Goal: Task Accomplishment & Management: Manage account settings

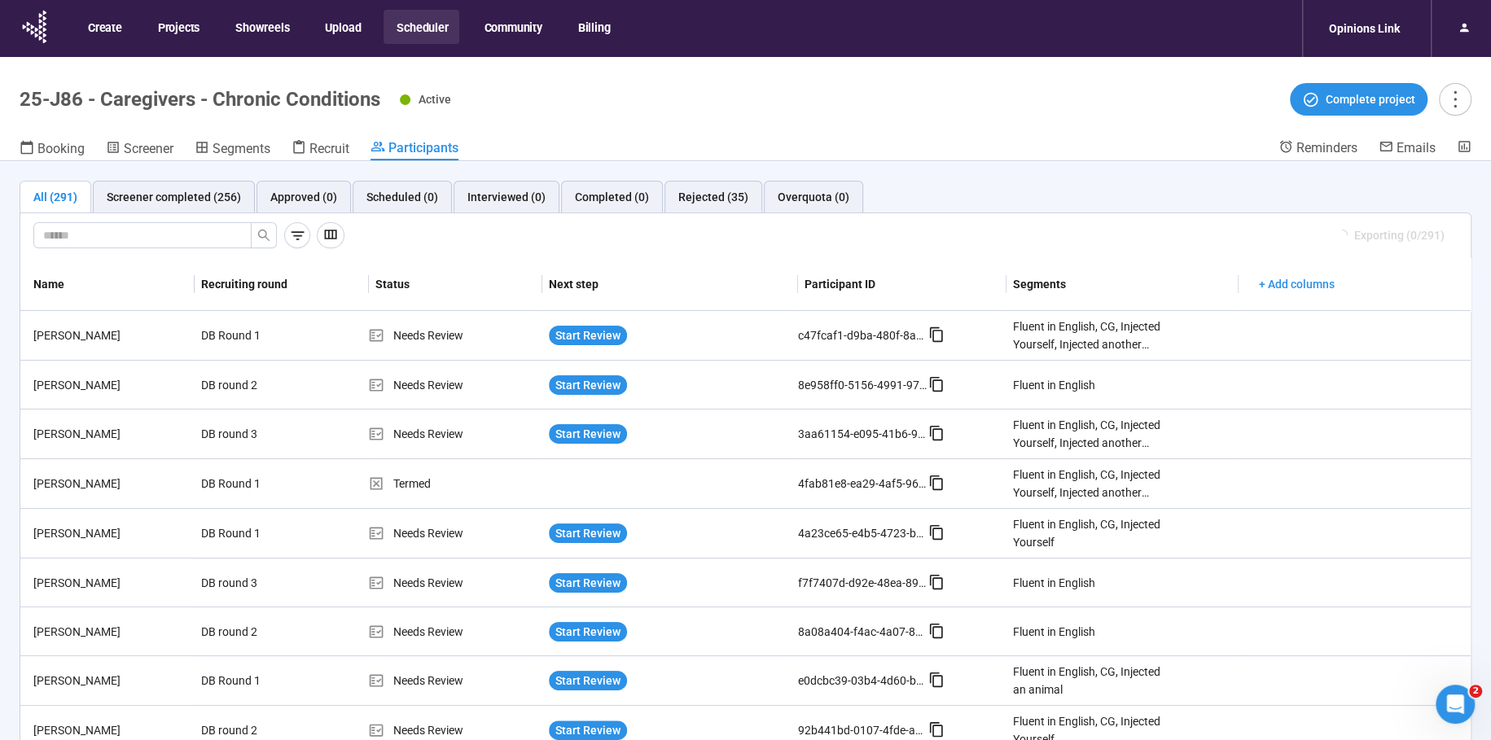
click at [421, 25] on button "Scheduler" at bounding box center [421, 27] width 76 height 34
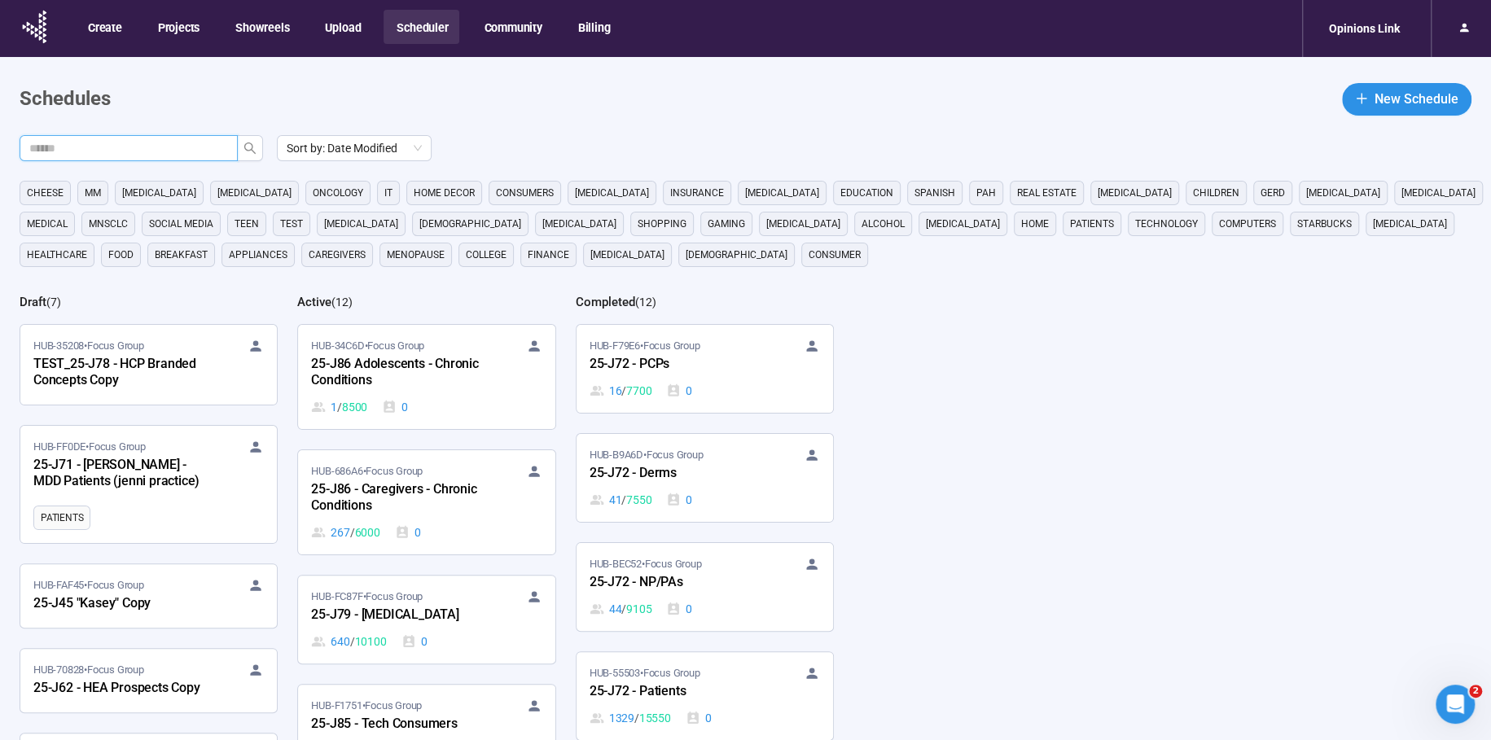
click at [189, 147] on input "text" at bounding box center [122, 148] width 186 height 18
type input "***"
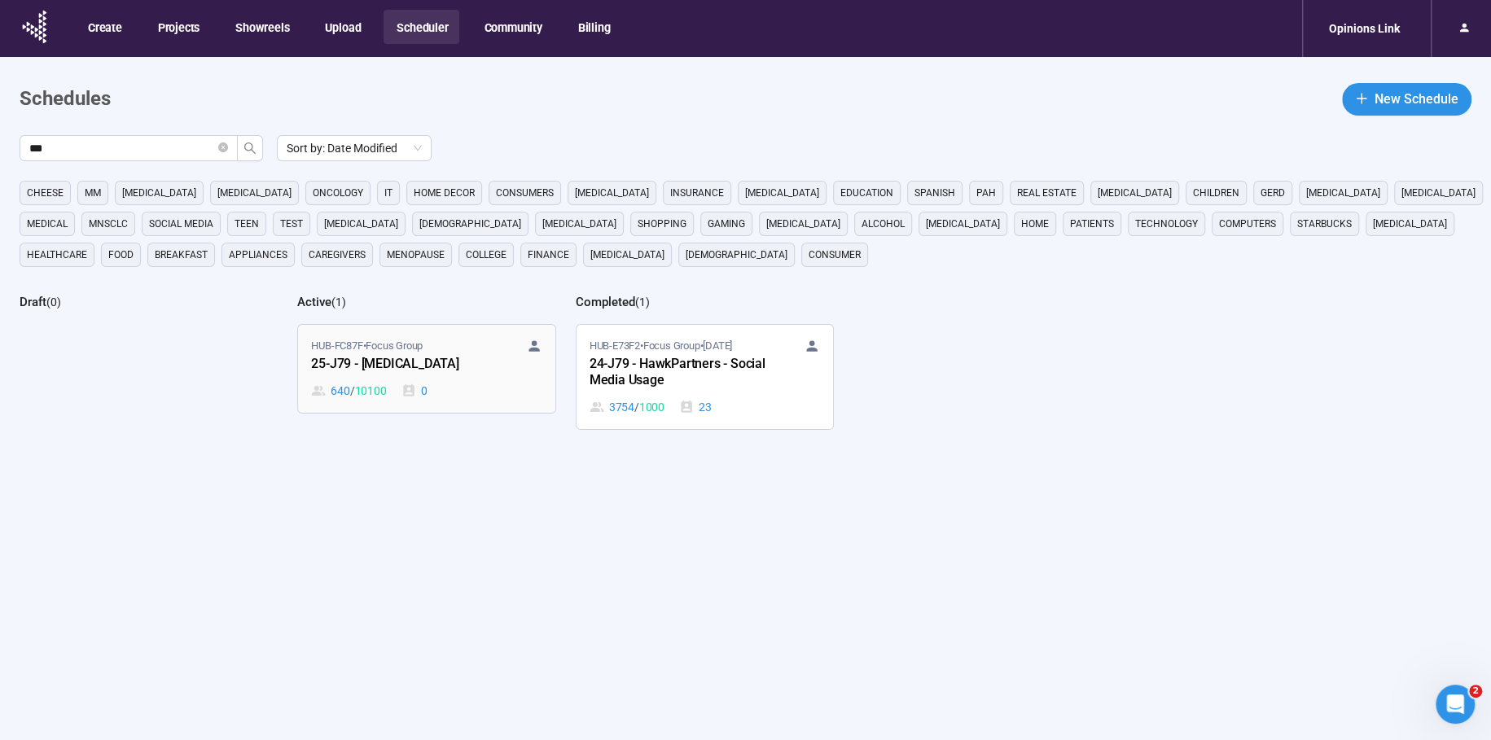
click at [353, 358] on div "25-J79 - [MEDICAL_DATA]" at bounding box center [400, 364] width 179 height 21
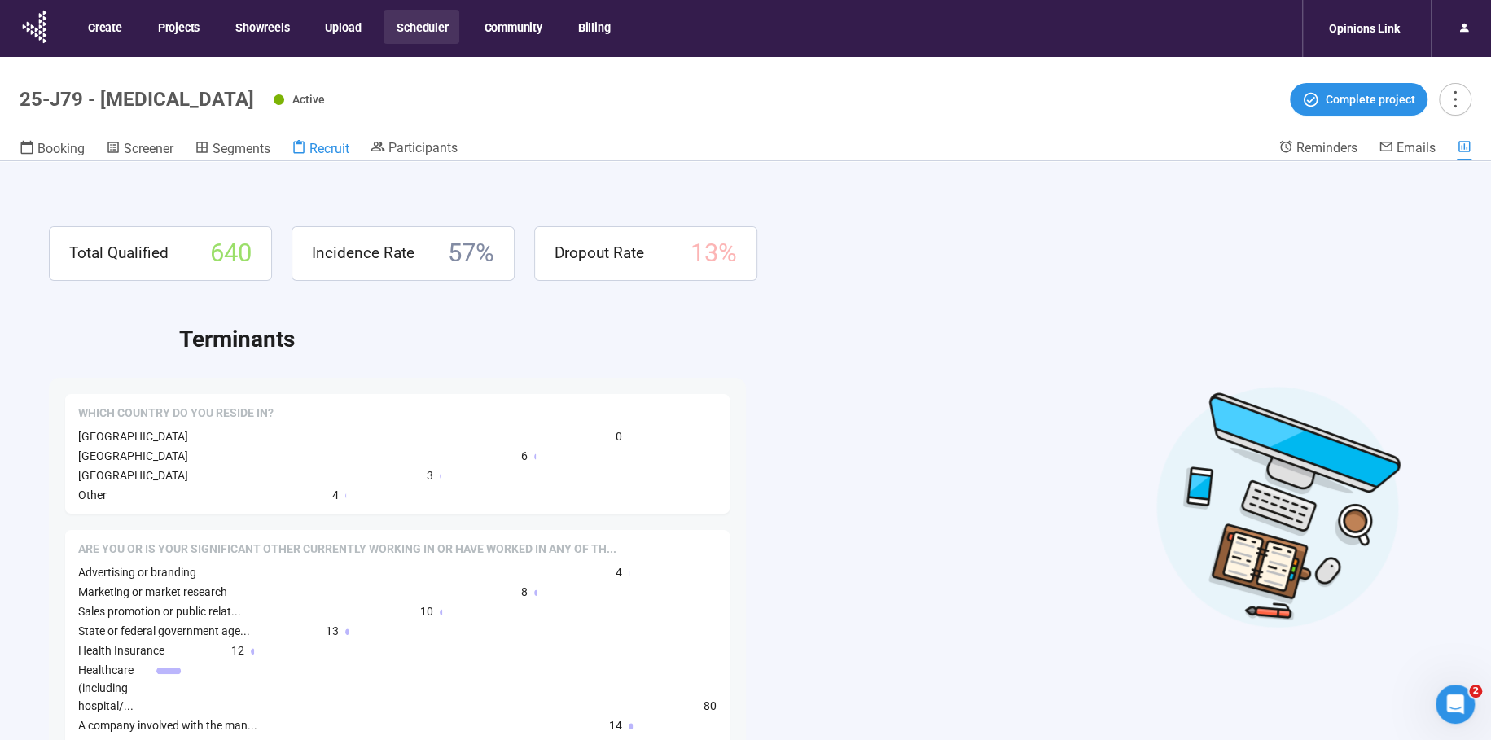
click at [326, 151] on span "Recruit" at bounding box center [329, 148] width 40 height 15
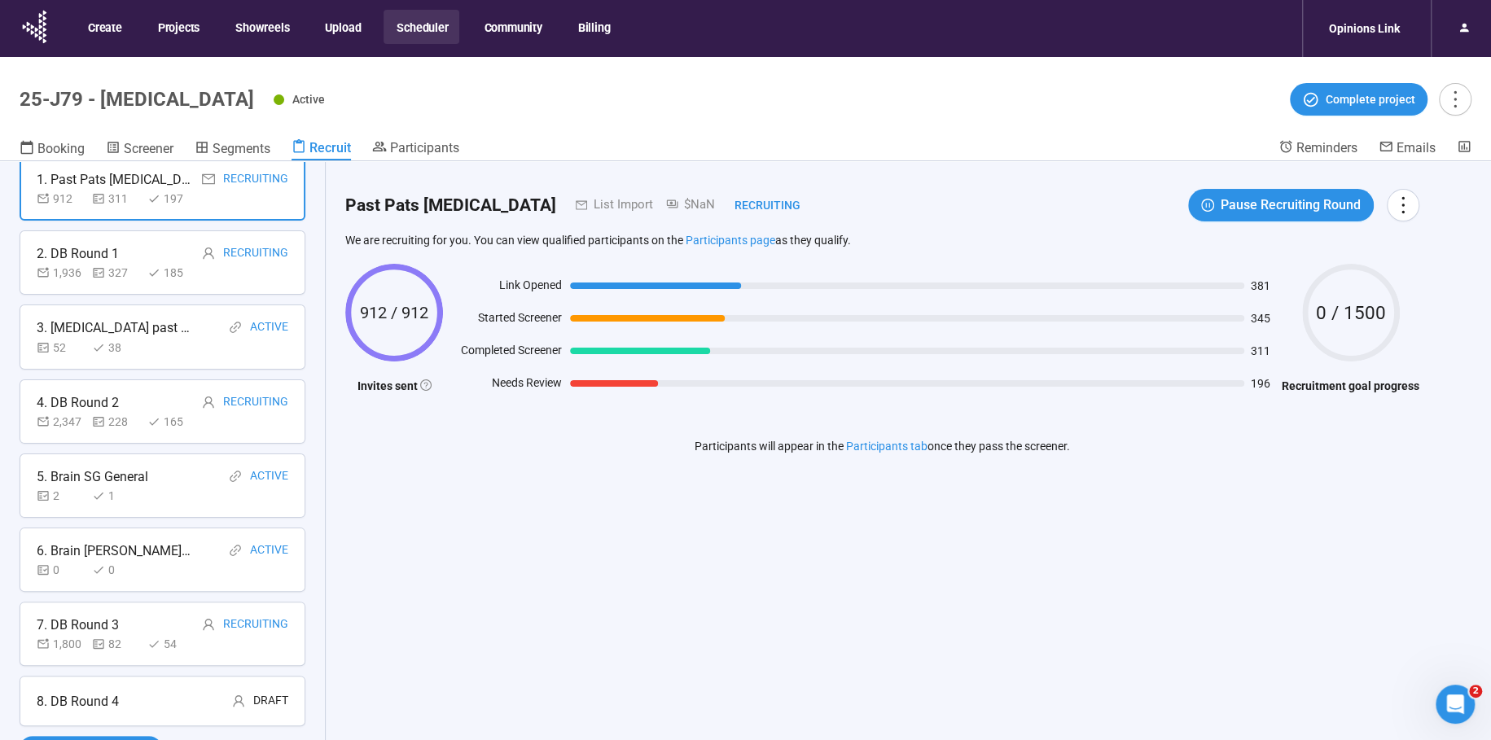
scroll to position [57, 0]
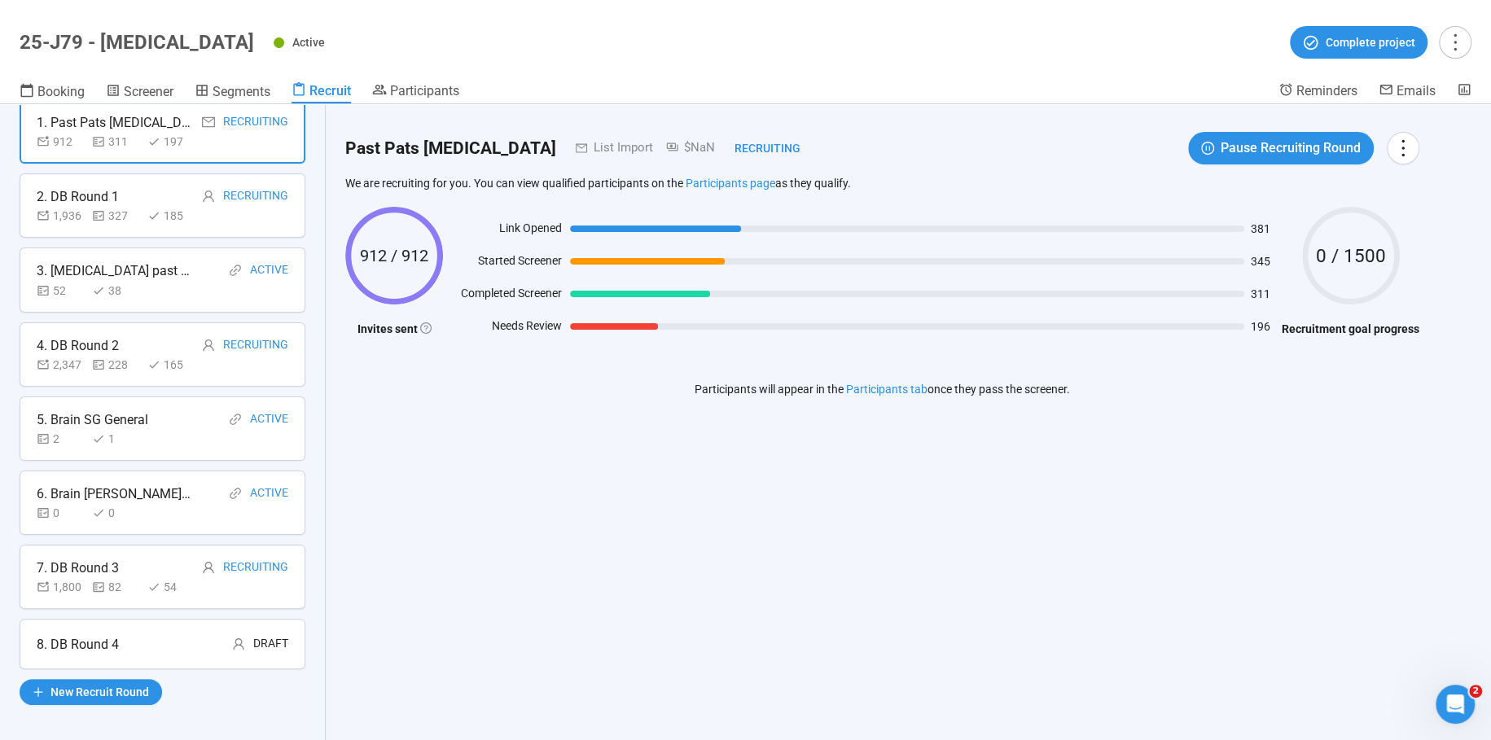
click at [167, 643] on div "8. DB Round 4 Draft" at bounding box center [163, 644] width 252 height 20
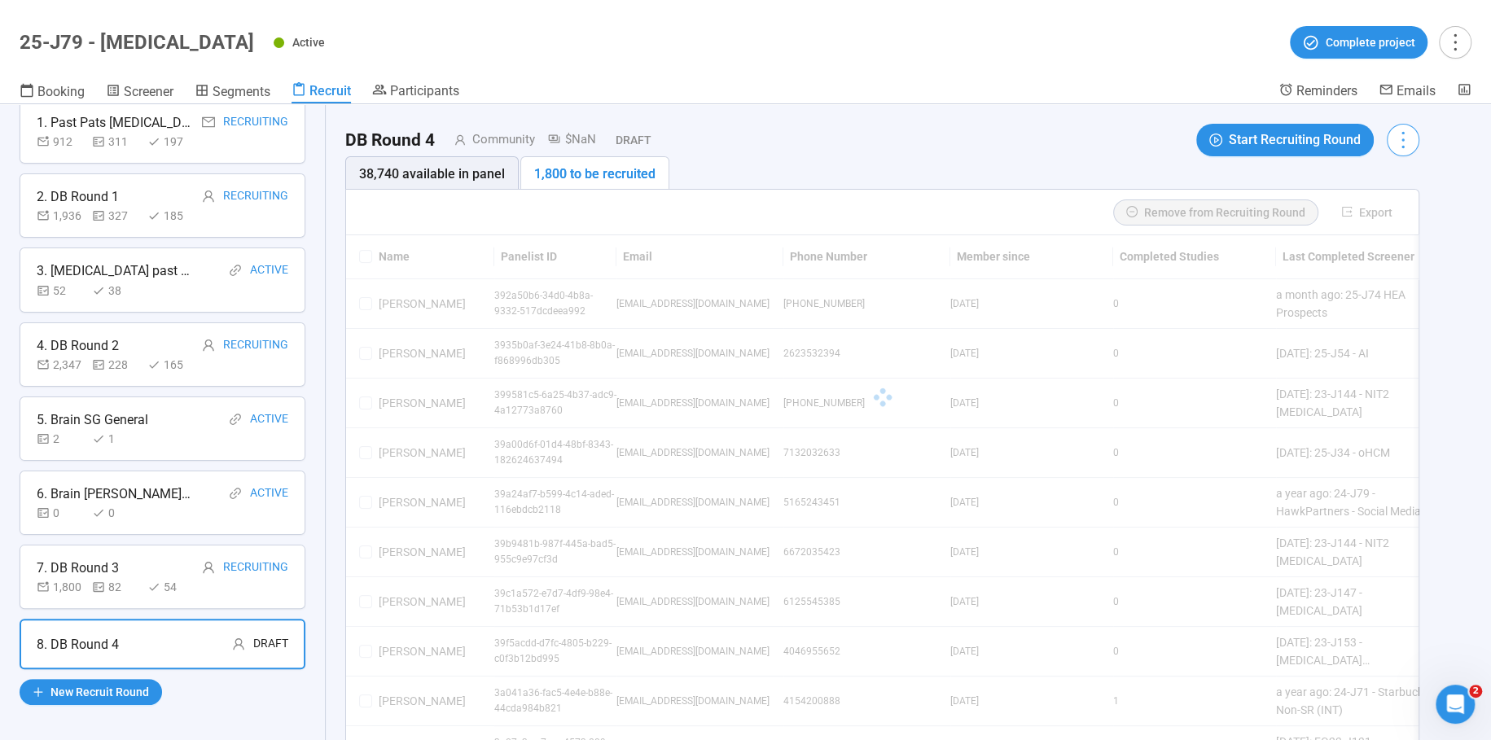
click at [1403, 134] on icon "more" at bounding box center [1402, 140] width 2 height 17
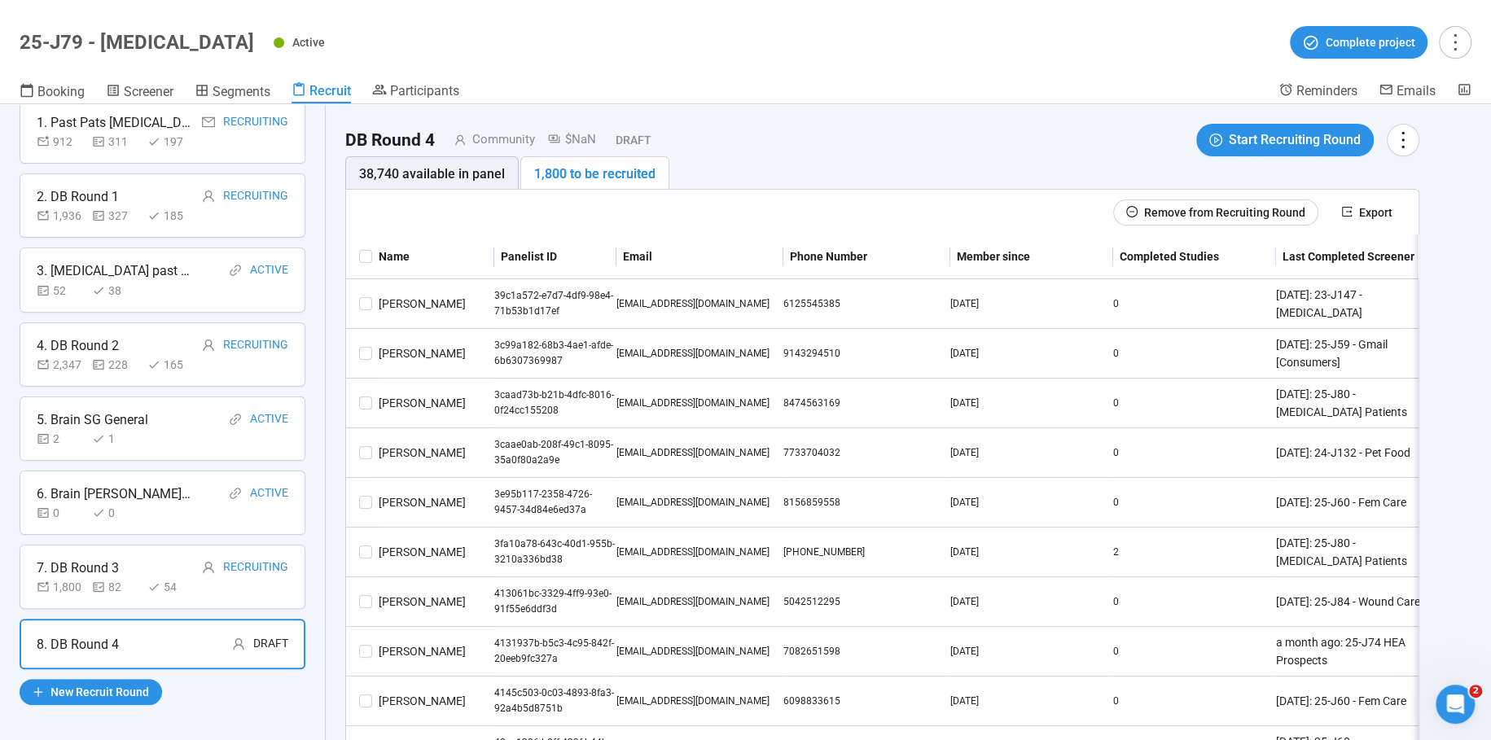
click at [1412, 140] on icon "more" at bounding box center [1402, 140] width 22 height 22
click at [1294, 160] on span "Edit invitation email" at bounding box center [1294, 160] width 0 height 0
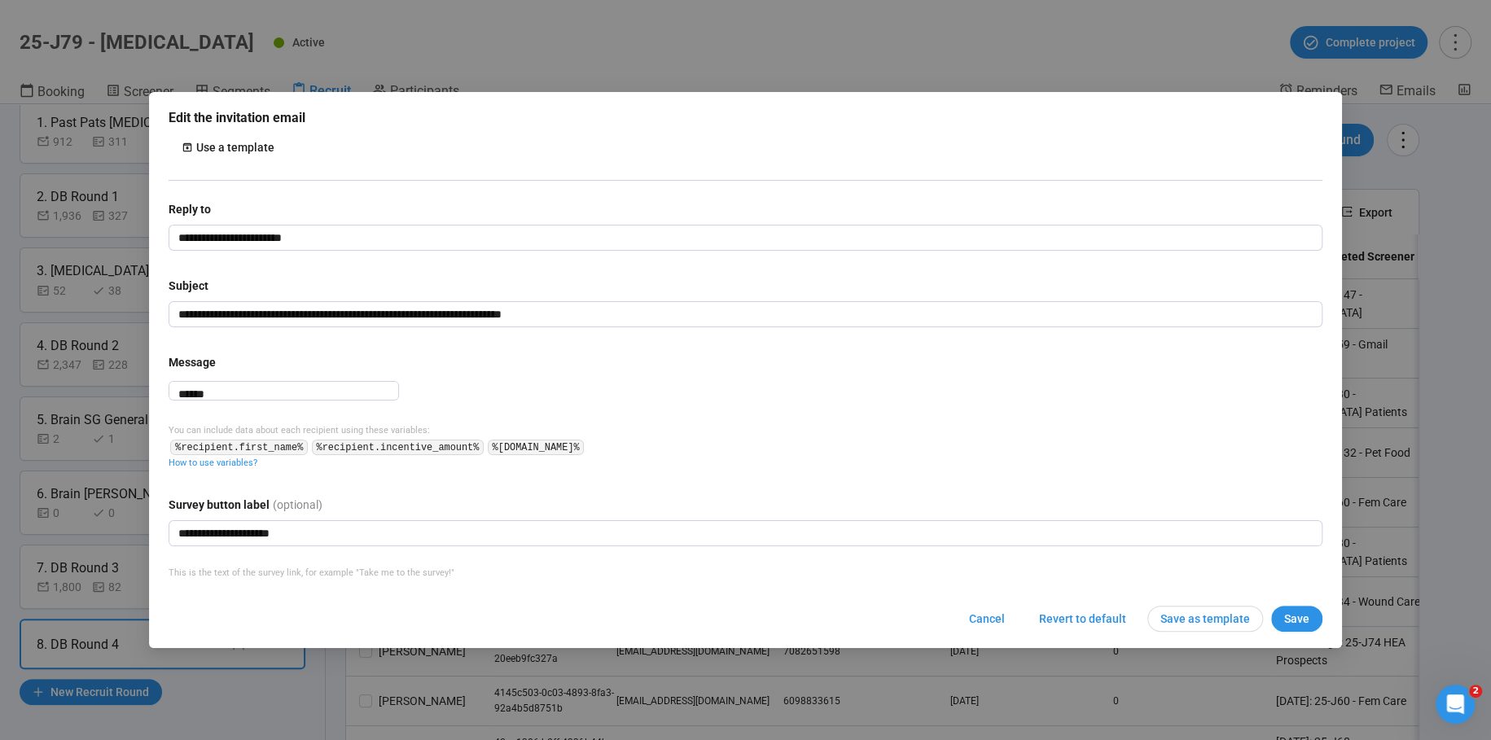
click at [1001, 628] on span "Cancel" at bounding box center [987, 619] width 36 height 18
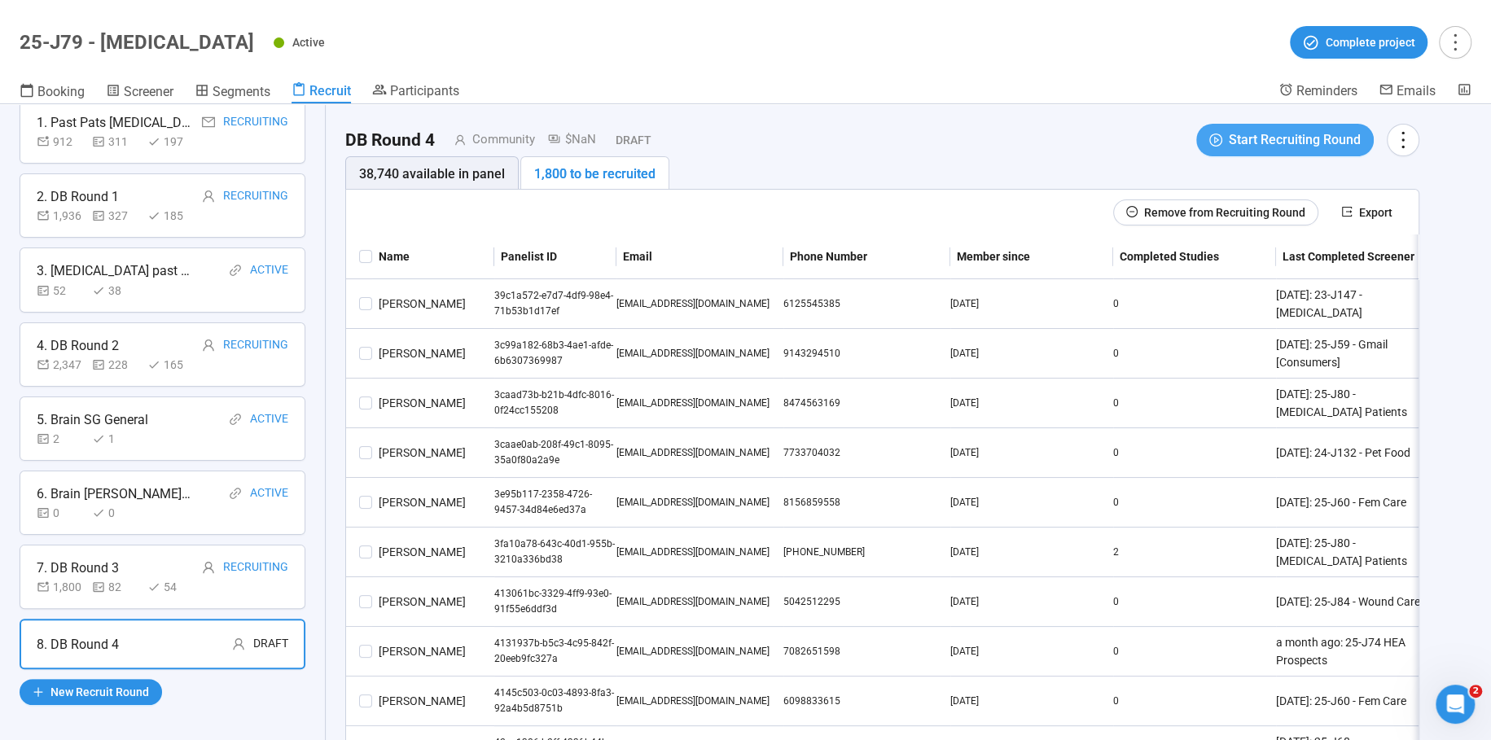
click at [1338, 135] on span "Start Recruiting Round" at bounding box center [1295, 139] width 132 height 20
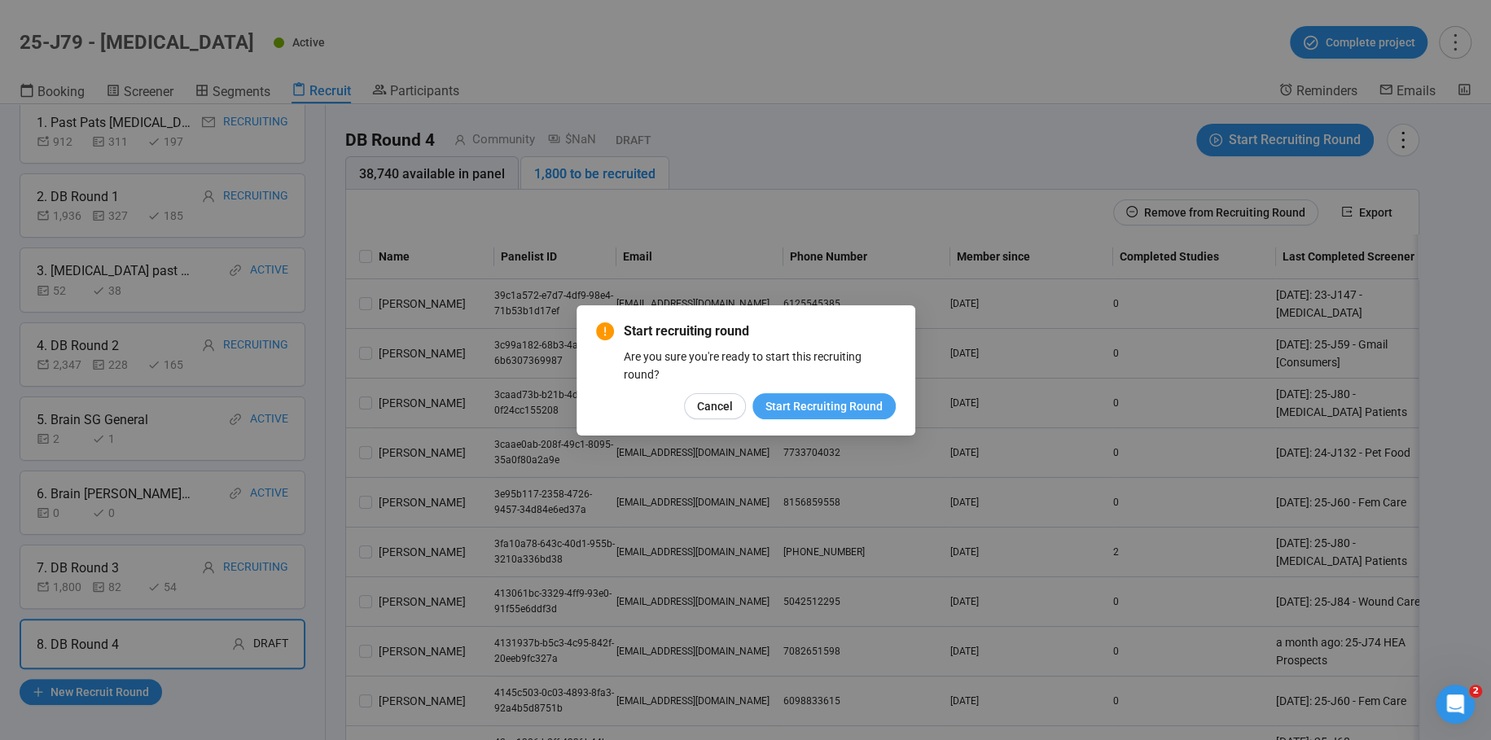
click at [800, 403] on span "Start Recruiting Round" at bounding box center [823, 406] width 117 height 18
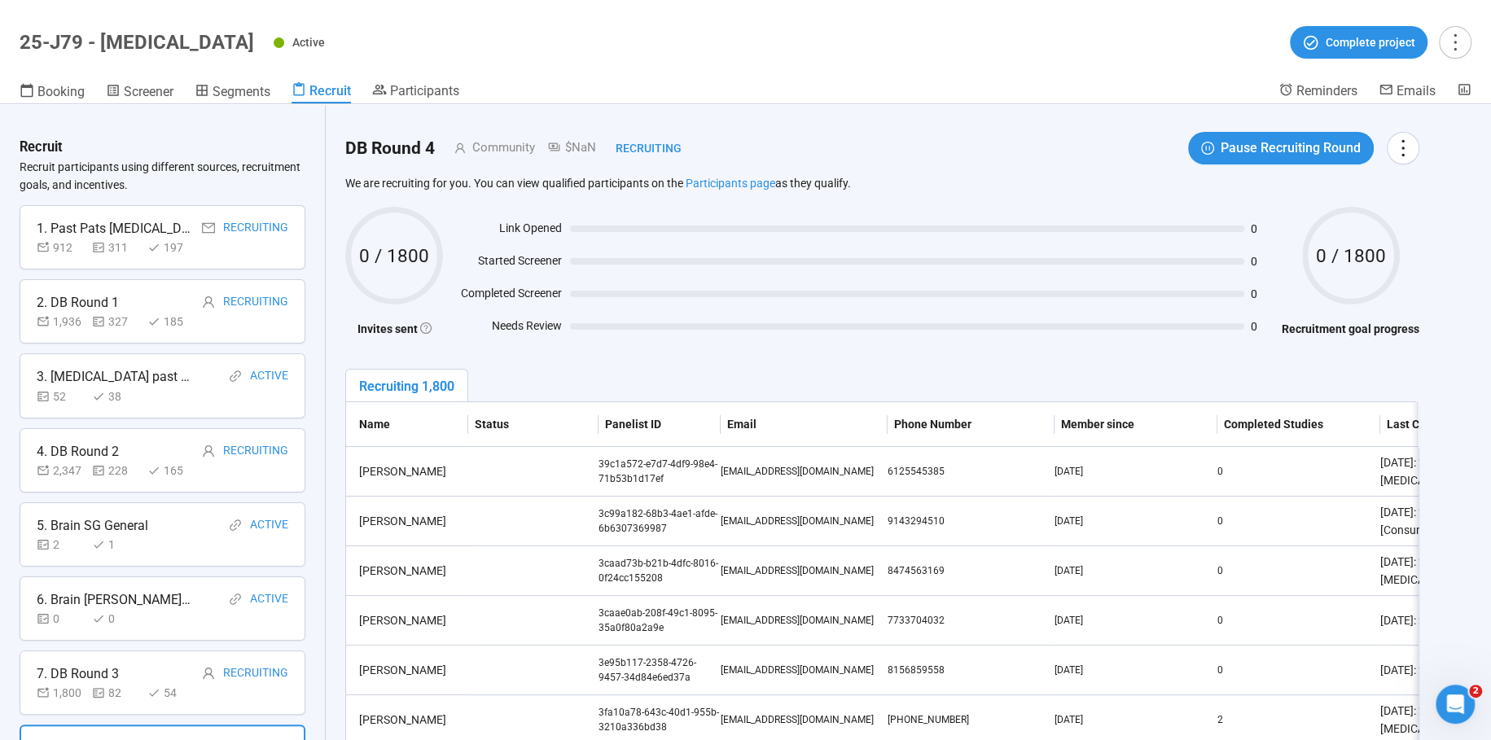
scroll to position [0, 0]
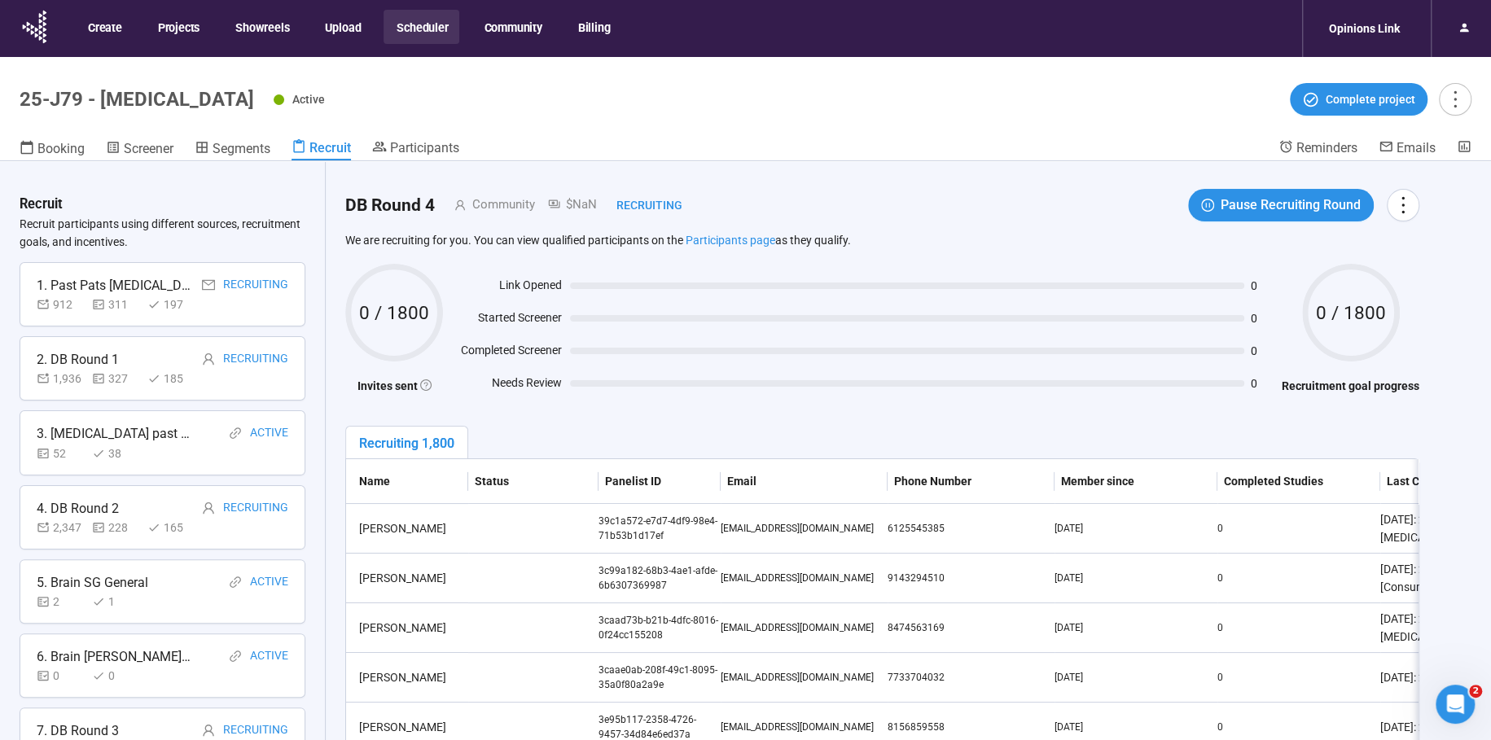
click at [414, 24] on button "Scheduler" at bounding box center [421, 27] width 76 height 34
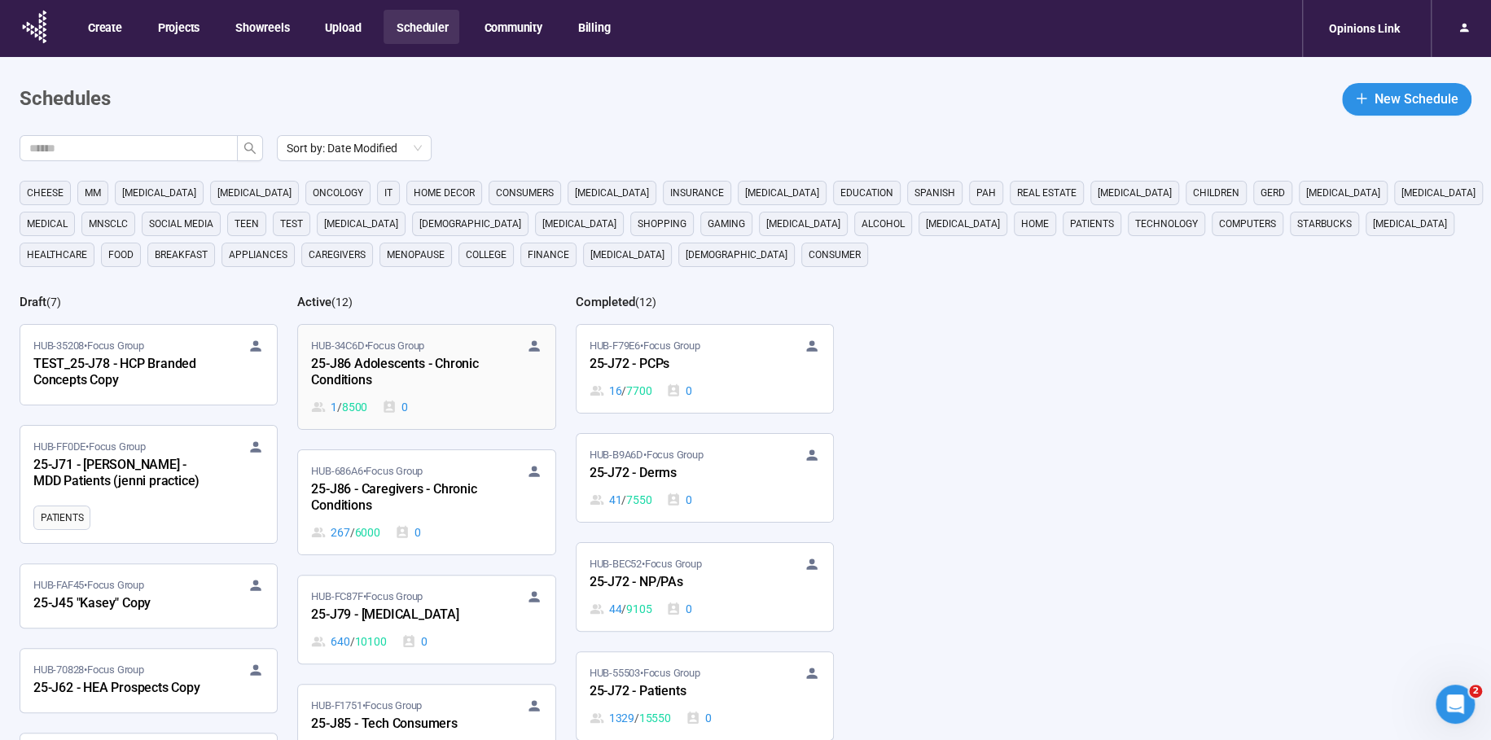
click at [392, 358] on div "25-J86 Adolescents - Chronic Conditions" at bounding box center [400, 372] width 179 height 37
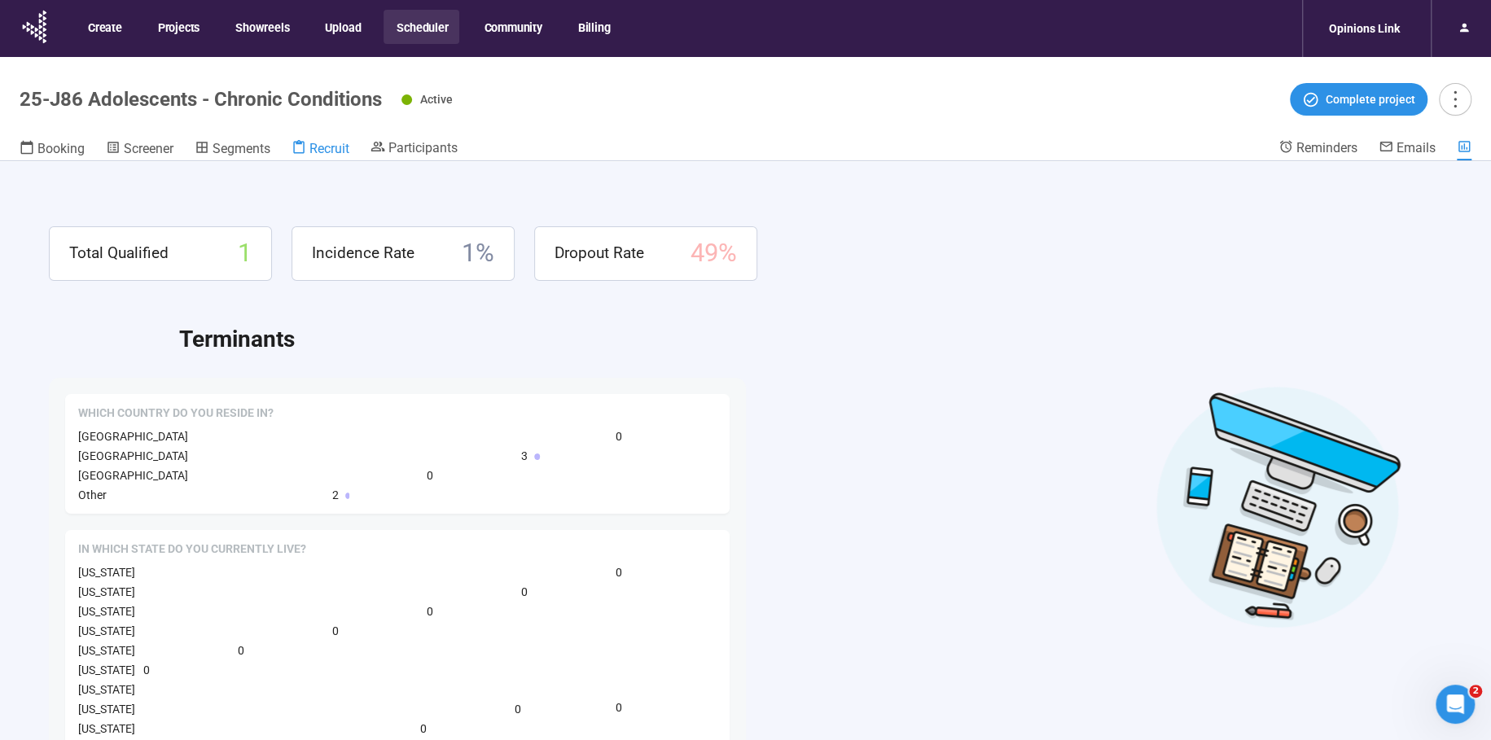
click at [302, 141] on icon at bounding box center [298, 147] width 11 height 14
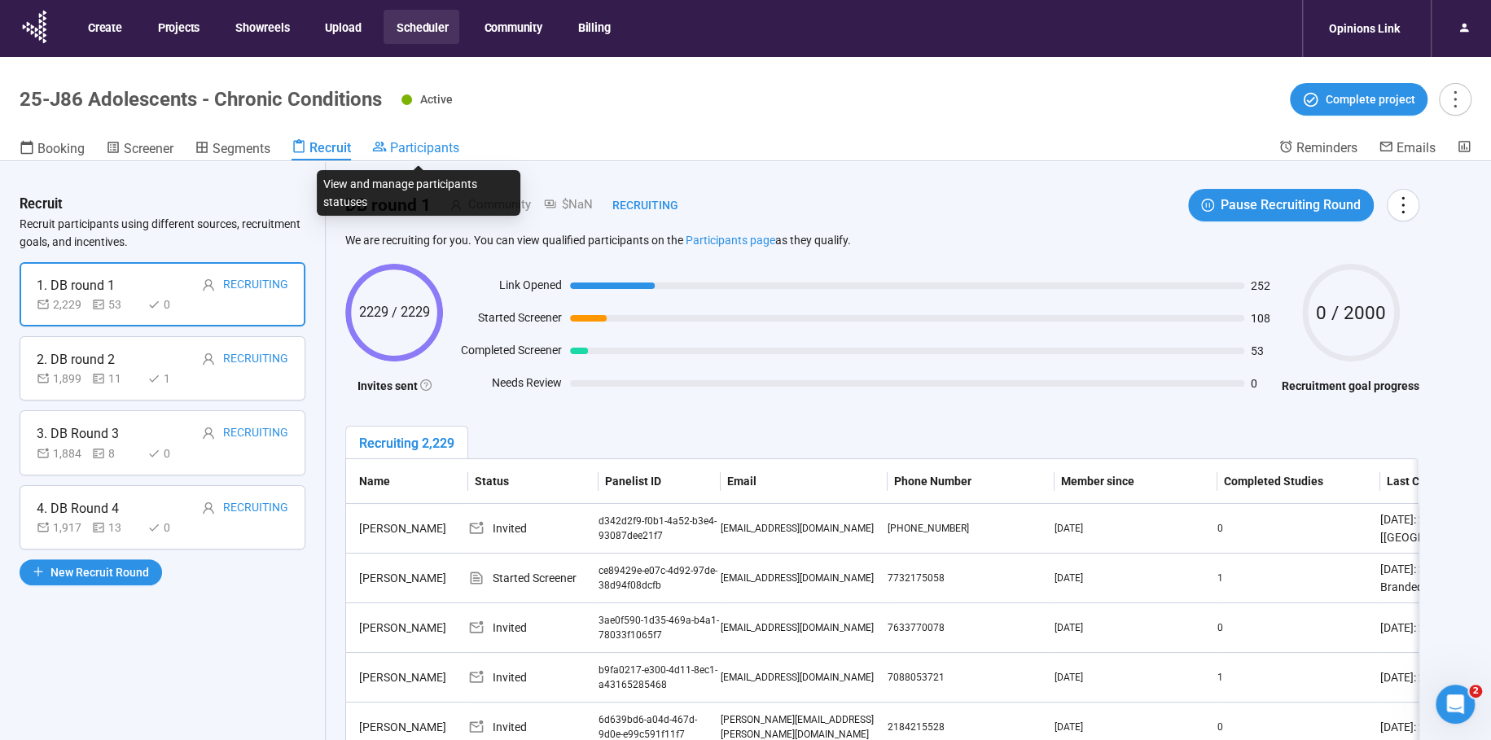
click at [416, 144] on span "Participants" at bounding box center [424, 147] width 69 height 15
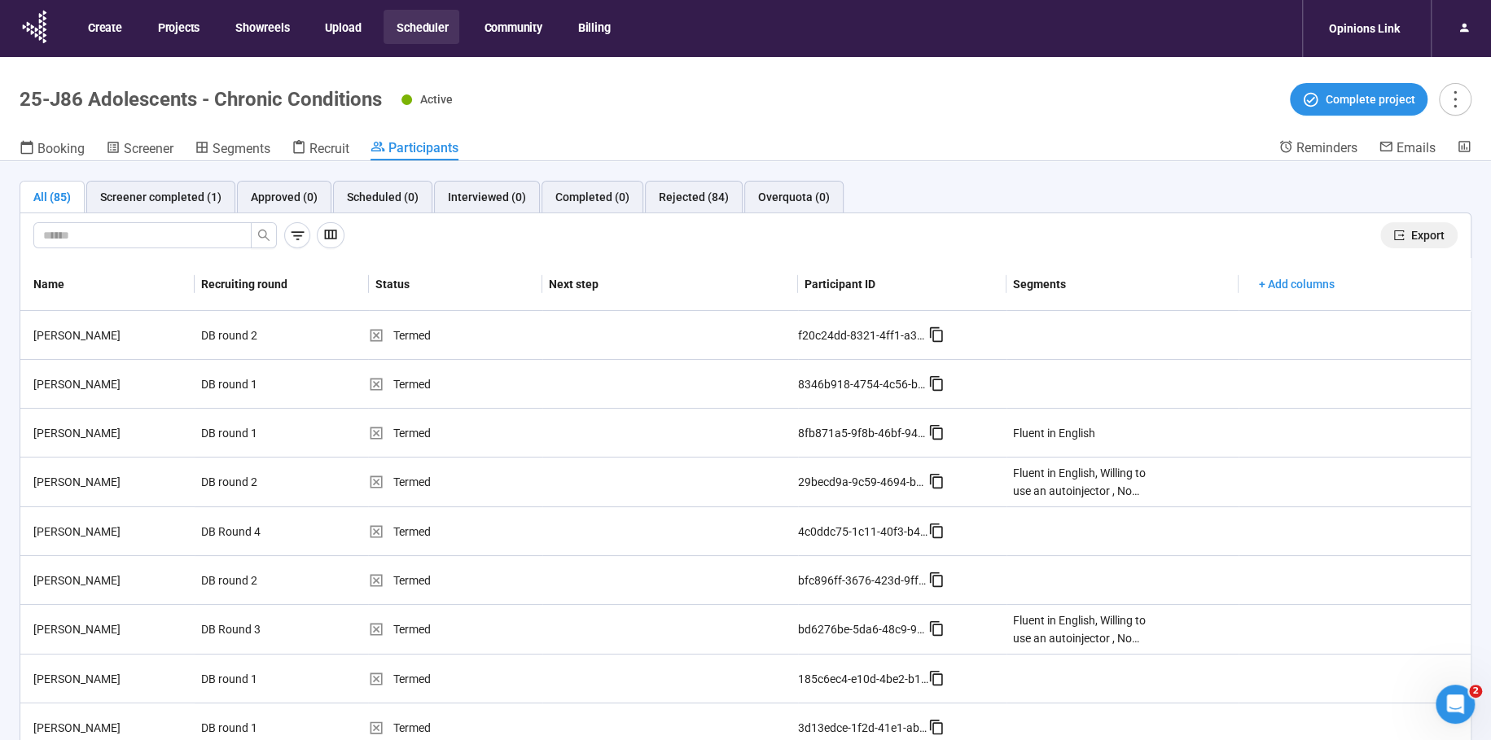
click at [1430, 234] on span "Export" at bounding box center [1427, 235] width 33 height 18
click at [415, 20] on button "Scheduler" at bounding box center [421, 27] width 76 height 34
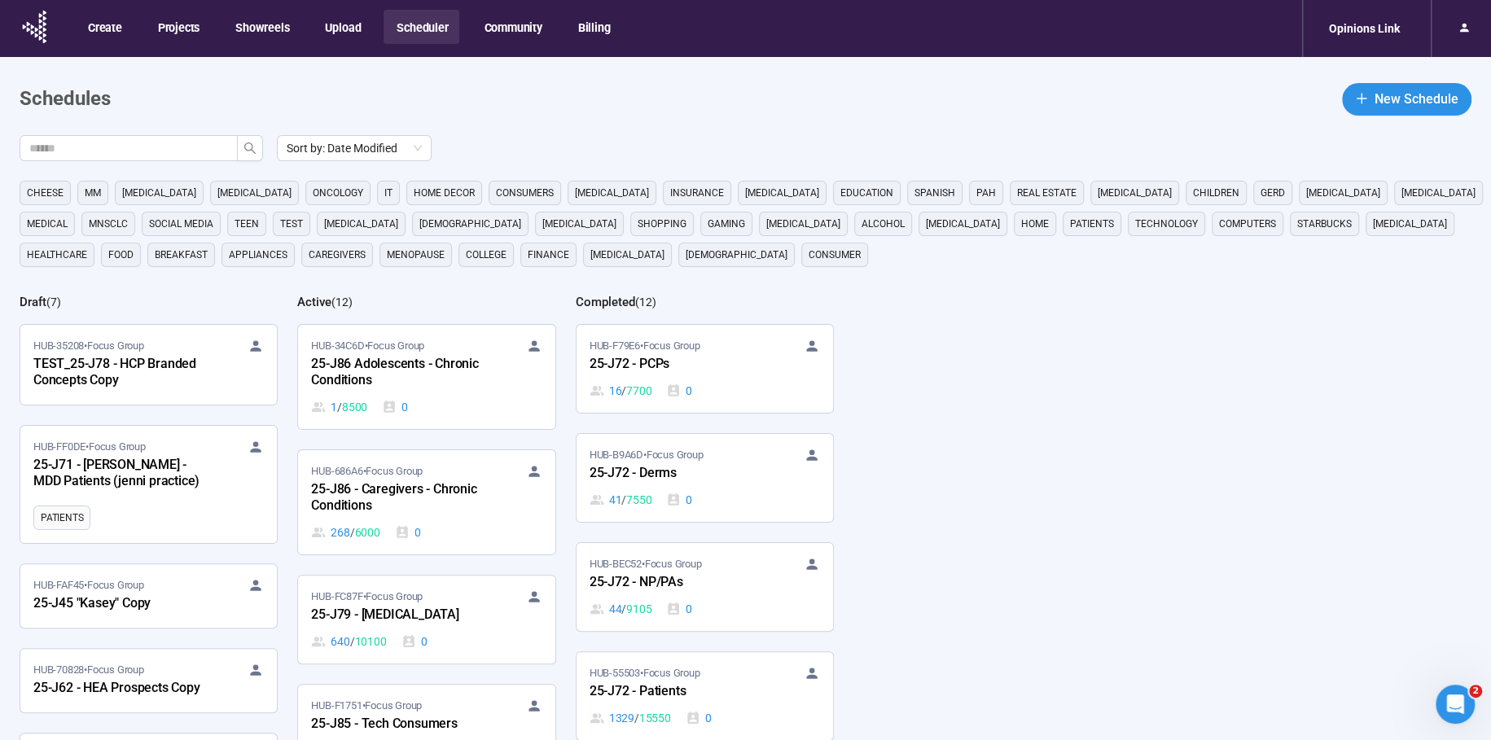
click at [401, 497] on div "25-J86 - Caregivers - Chronic Conditions" at bounding box center [400, 498] width 179 height 37
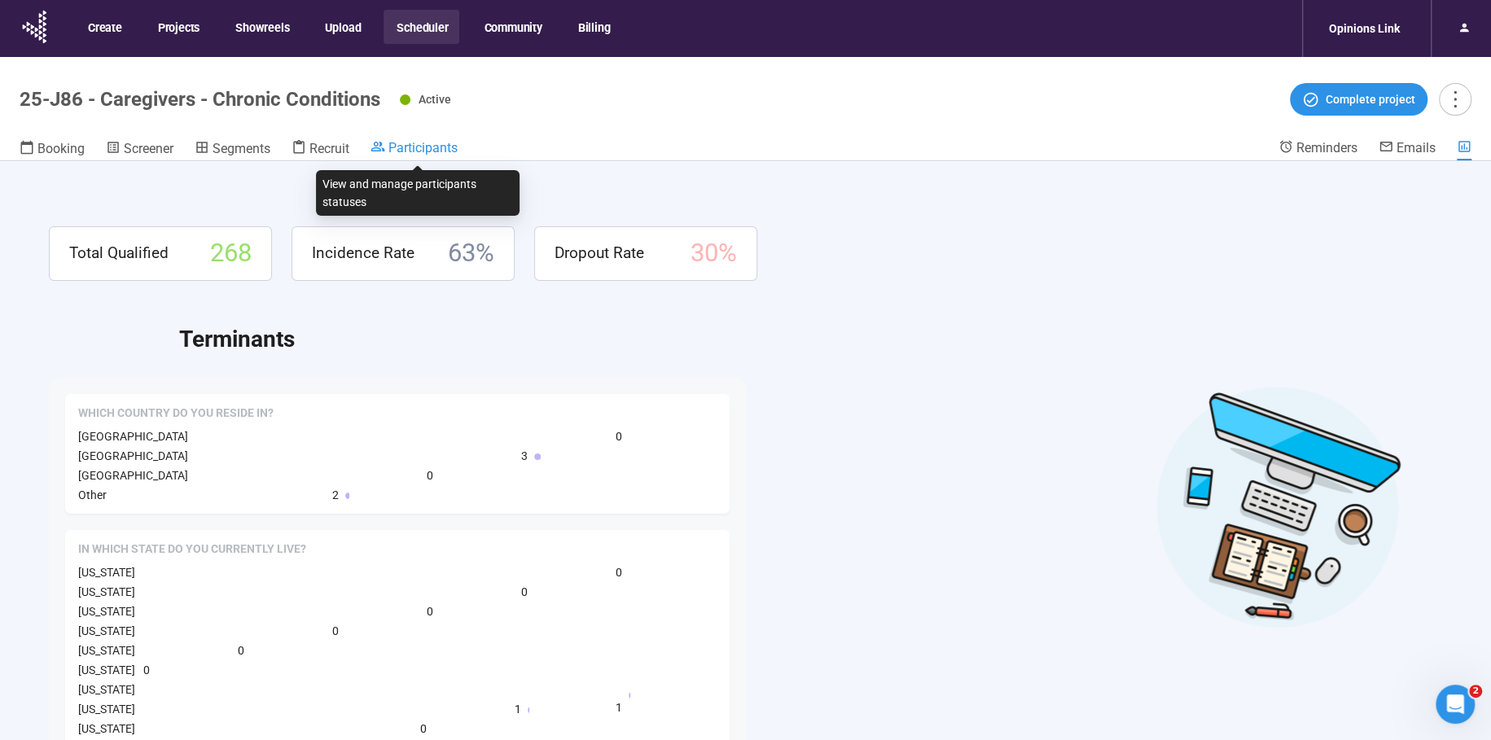
click at [427, 148] on span "Participants" at bounding box center [422, 147] width 69 height 15
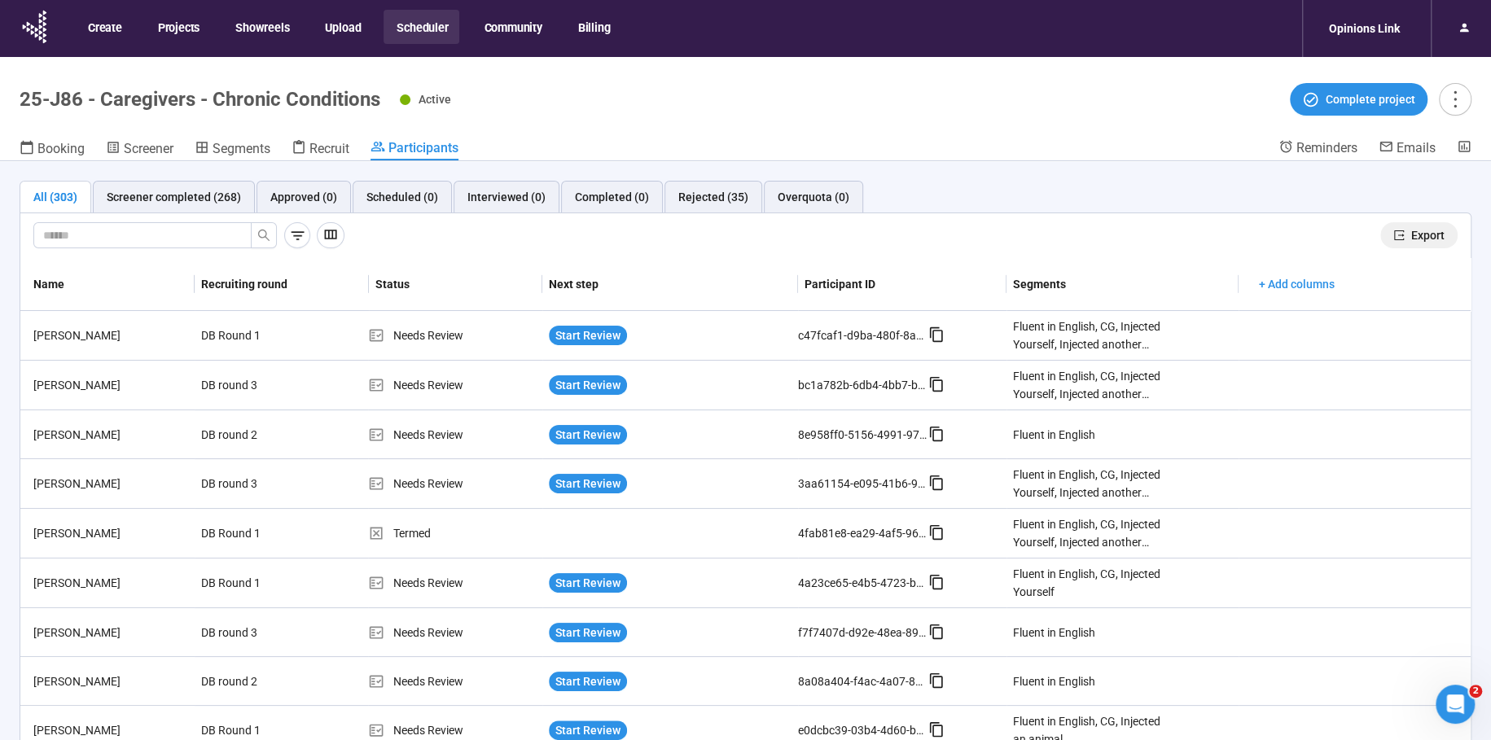
click at [1444, 234] on span "Export" at bounding box center [1427, 235] width 33 height 18
